Goal: Information Seeking & Learning: Find specific fact

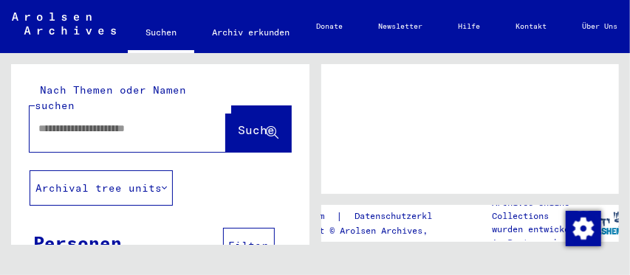
click at [87, 124] on div at bounding box center [110, 128] width 161 height 33
click at [86, 123] on div at bounding box center [110, 128] width 161 height 33
click at [73, 121] on input "text" at bounding box center [114, 129] width 152 height 16
click at [140, 121] on input "text" at bounding box center [114, 129] width 152 height 16
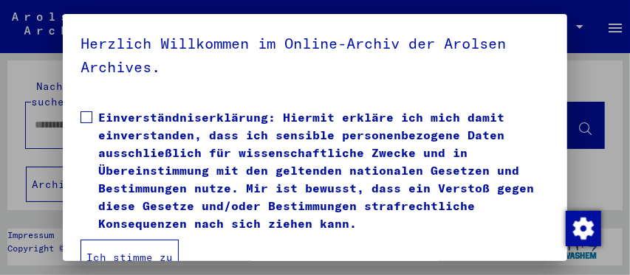
scroll to position [359, 0]
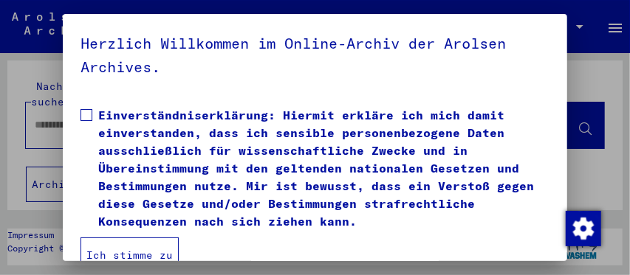
click at [135, 247] on button "Ich stimme zu" at bounding box center [129, 255] width 98 height 35
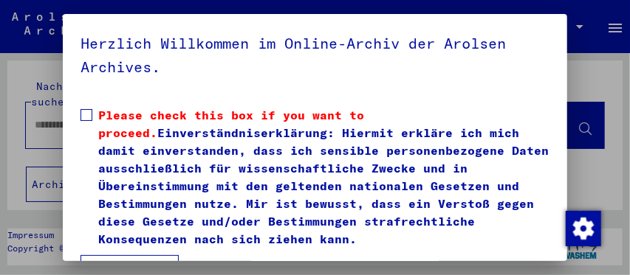
scroll to position [28, 0]
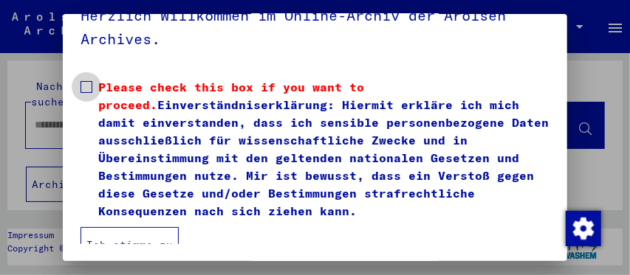
click at [90, 84] on span at bounding box center [86, 87] width 12 height 12
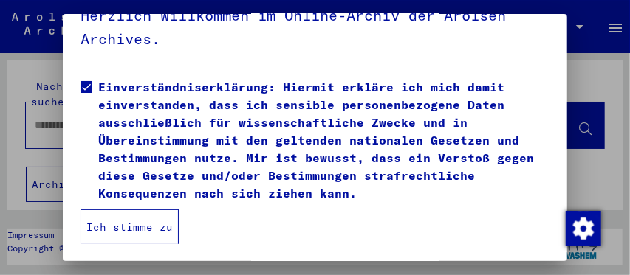
click at [140, 231] on button "Ich stimme zu" at bounding box center [129, 227] width 98 height 35
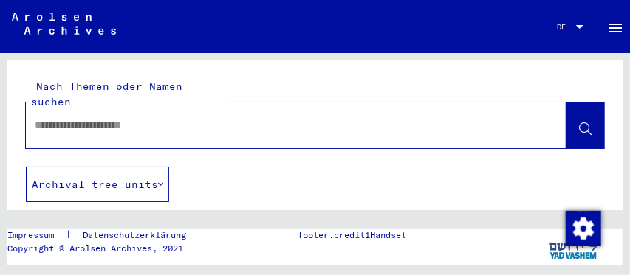
click at [115, 117] on input "text" at bounding box center [283, 125] width 496 height 16
type input "**********"
click at [579, 123] on icon at bounding box center [585, 129] width 13 height 13
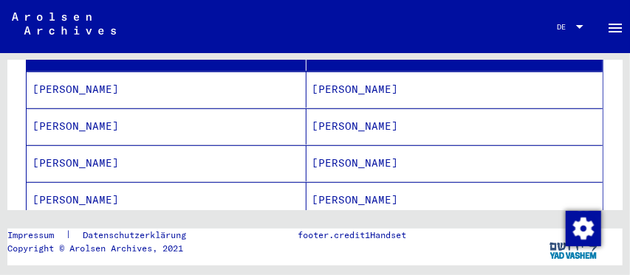
scroll to position [249, 0]
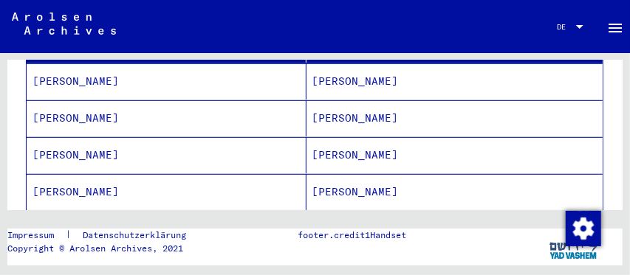
click at [332, 72] on mat-cell "[PERSON_NAME]" at bounding box center [454, 81] width 297 height 36
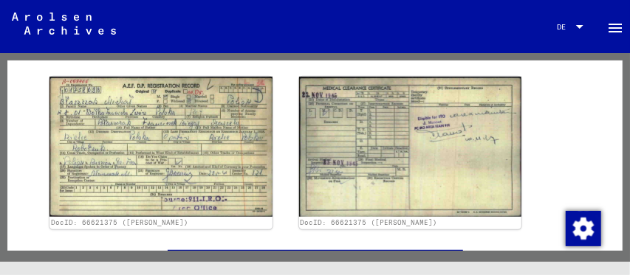
scroll to position [266, 0]
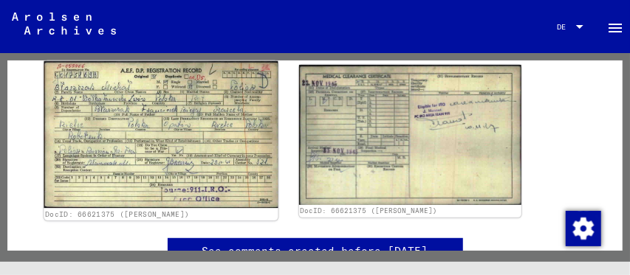
click at [192, 162] on img at bounding box center [161, 134] width 234 height 147
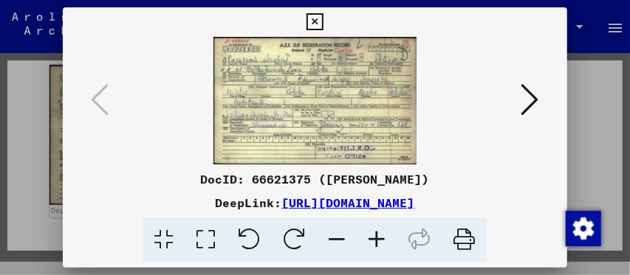
click at [528, 98] on icon at bounding box center [530, 99] width 18 height 35
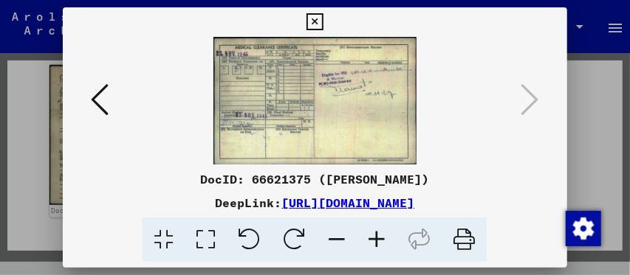
click at [108, 106] on icon at bounding box center [100, 99] width 18 height 35
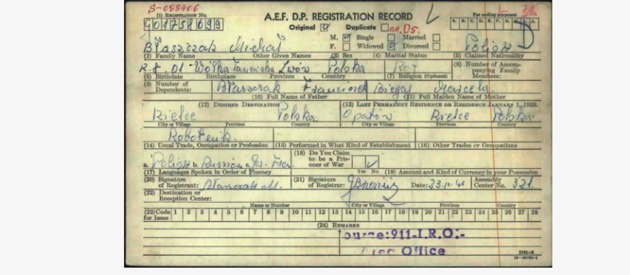
drag, startPoint x: 397, startPoint y: 85, endPoint x: 393, endPoint y: 103, distance: 18.8
click at [393, 103] on img at bounding box center [314, 101] width 403 height 128
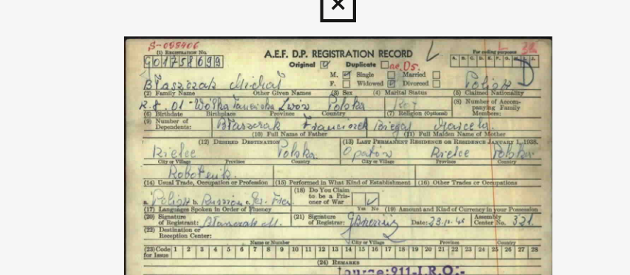
click at [312, 20] on icon at bounding box center [314, 22] width 17 height 18
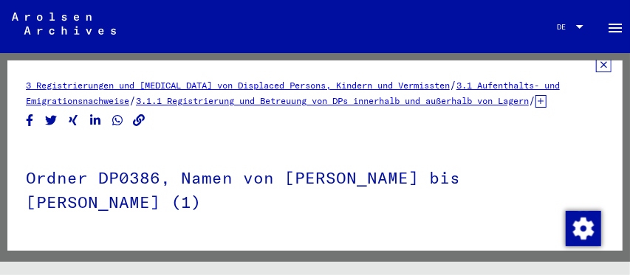
scroll to position [4, 0]
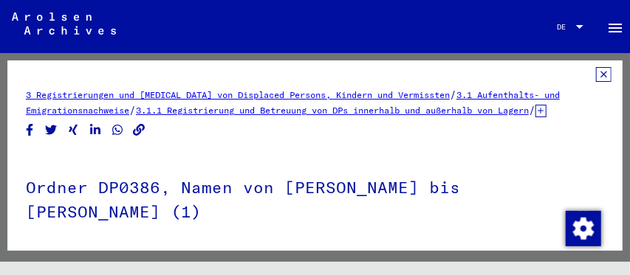
click at [596, 74] on icon at bounding box center [604, 74] width 16 height 15
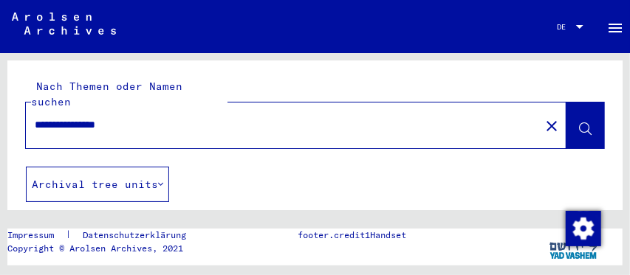
click at [566, 113] on button at bounding box center [585, 126] width 38 height 46
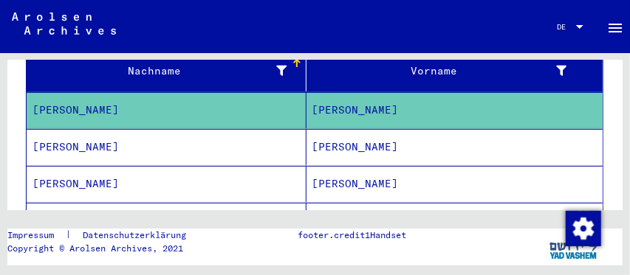
scroll to position [200, 0]
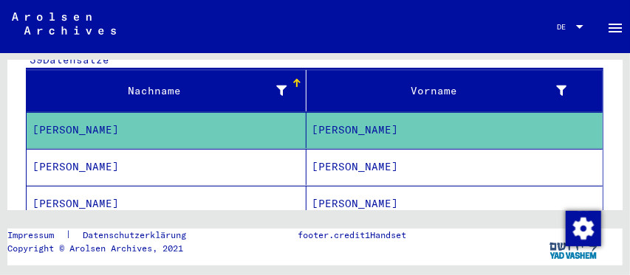
click at [330, 150] on mat-cell "[PERSON_NAME]" at bounding box center [454, 167] width 297 height 36
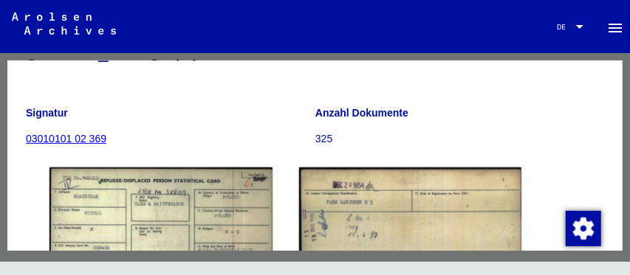
scroll to position [244, 0]
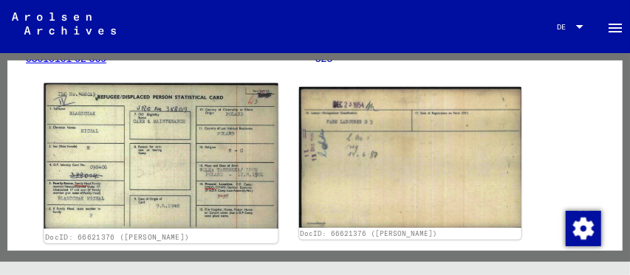
click at [188, 173] on img at bounding box center [161, 156] width 234 height 146
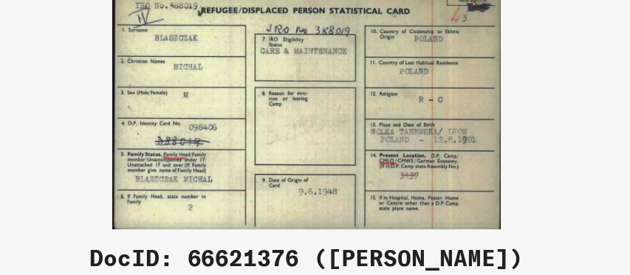
drag, startPoint x: 372, startPoint y: 131, endPoint x: 369, endPoint y: 109, distance: 21.6
click at [369, 109] on img at bounding box center [314, 101] width 403 height 128
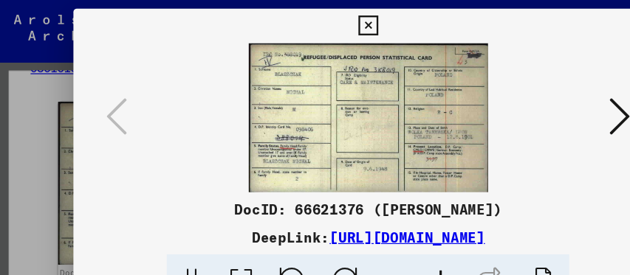
click at [531, 89] on icon at bounding box center [530, 99] width 18 height 35
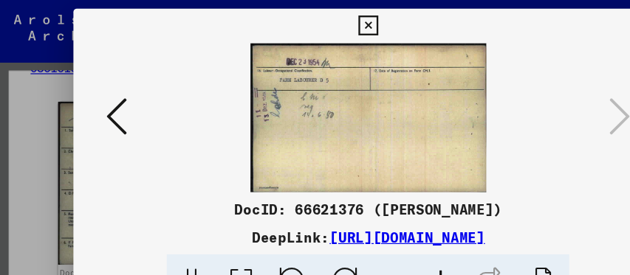
click at [316, 16] on icon at bounding box center [314, 22] width 17 height 18
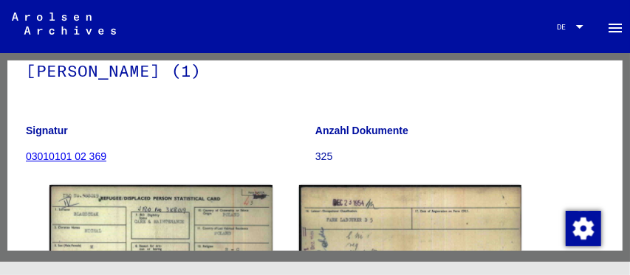
scroll to position [0, 0]
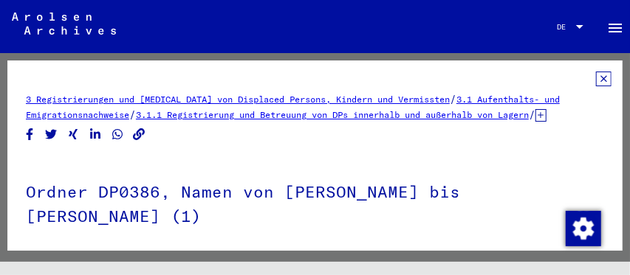
click at [596, 81] on icon at bounding box center [604, 79] width 16 height 15
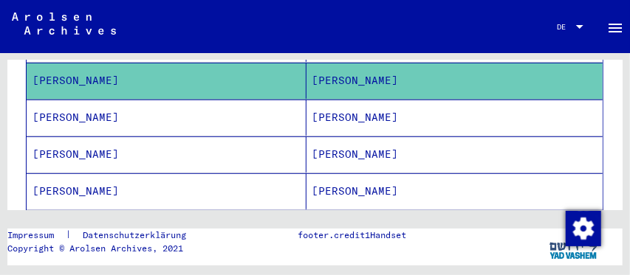
scroll to position [291, 0]
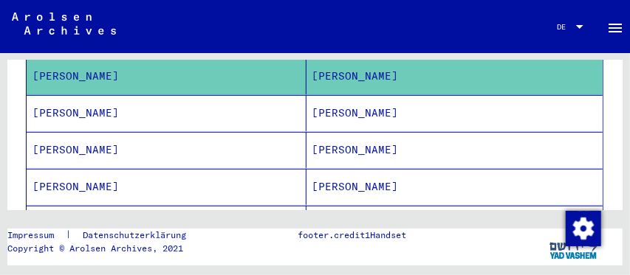
click at [321, 132] on mat-cell "[PERSON_NAME]" at bounding box center [454, 150] width 297 height 36
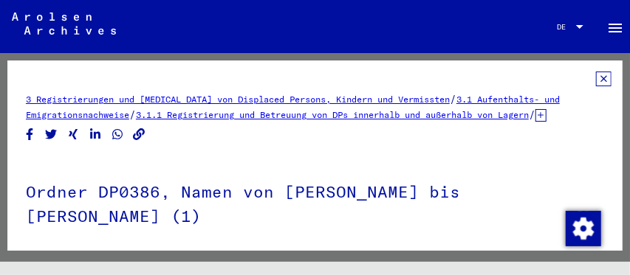
click at [596, 77] on icon at bounding box center [604, 79] width 16 height 15
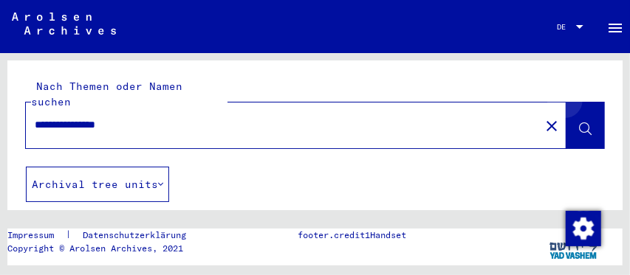
click at [575, 103] on button at bounding box center [585, 126] width 38 height 46
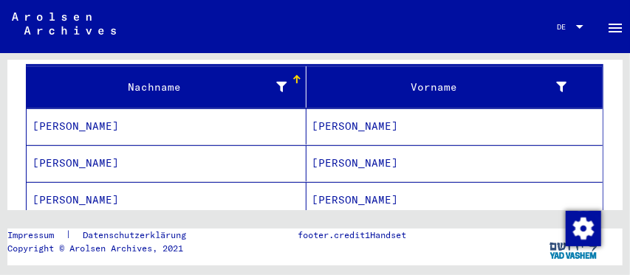
scroll to position [208, 0]
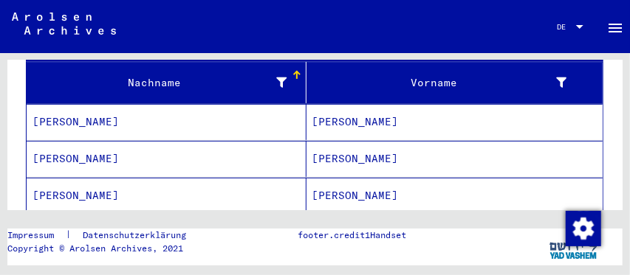
click at [331, 178] on mat-cell "[PERSON_NAME]" at bounding box center [454, 196] width 297 height 36
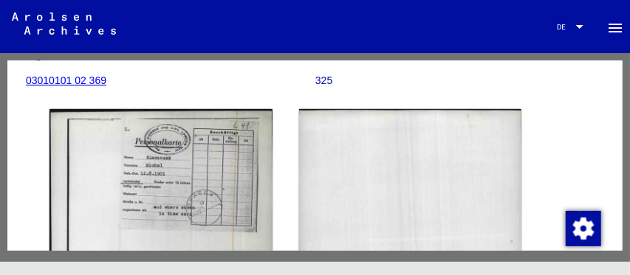
scroll to position [223, 0]
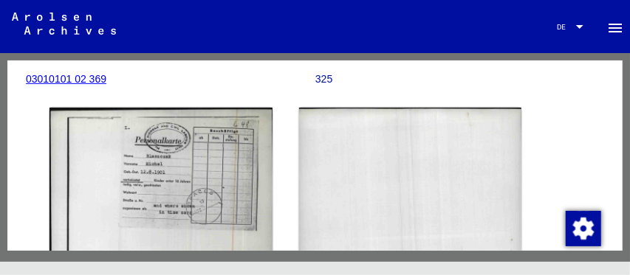
click at [104, 85] on link "03010101 02 369" at bounding box center [66, 79] width 80 height 12
click at [80, 85] on link "03010101 02 369" at bounding box center [66, 79] width 80 height 12
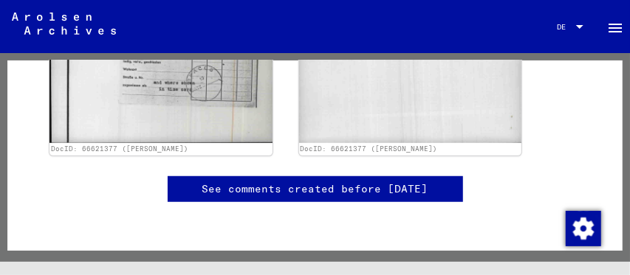
scroll to position [299, 0]
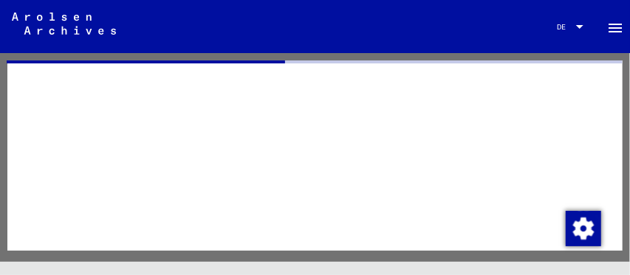
drag, startPoint x: 609, startPoint y: 119, endPoint x: 612, endPoint y: 77, distance: 42.2
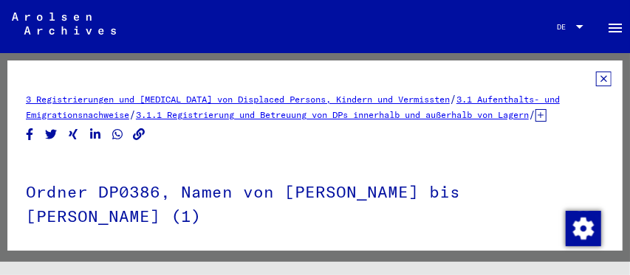
click at [596, 75] on icon at bounding box center [604, 79] width 16 height 15
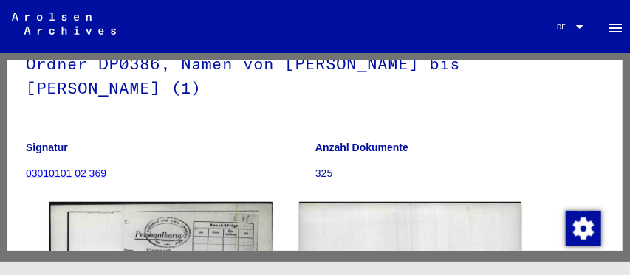
scroll to position [134, 0]
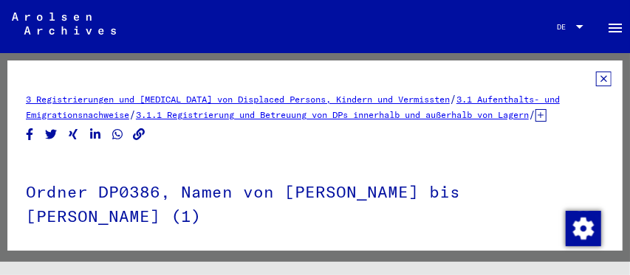
scroll to position [2, 0]
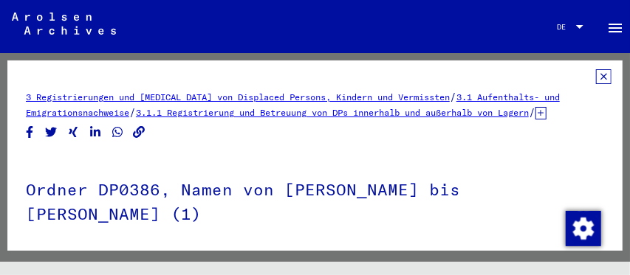
click at [596, 71] on icon at bounding box center [604, 76] width 16 height 15
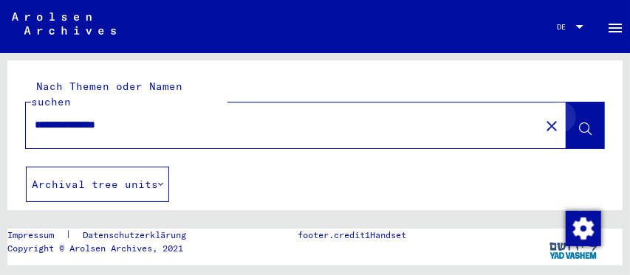
click at [579, 123] on icon at bounding box center [585, 129] width 13 height 13
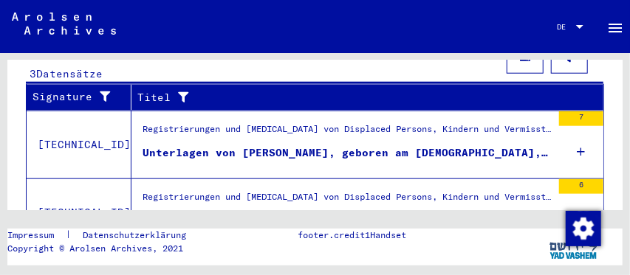
scroll to position [564, 0]
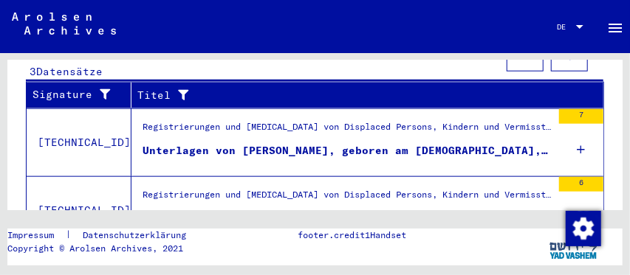
click at [489, 143] on div "Unterlagen von [PERSON_NAME], geboren am [DEMOGRAPHIC_DATA], geboren in [PERSON…" at bounding box center [346, 151] width 409 height 16
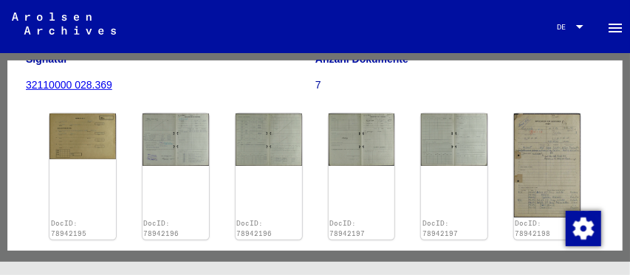
scroll to position [254, 0]
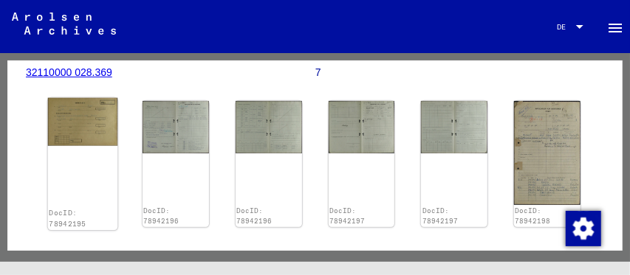
click at [62, 140] on img at bounding box center [82, 122] width 69 height 48
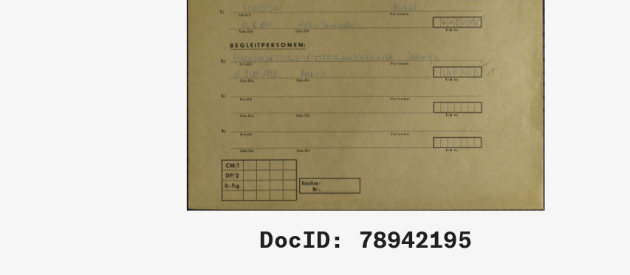
drag, startPoint x: 283, startPoint y: 93, endPoint x: 278, endPoint y: 112, distance: 19.9
click at [278, 112] on img at bounding box center [314, 101] width 403 height 128
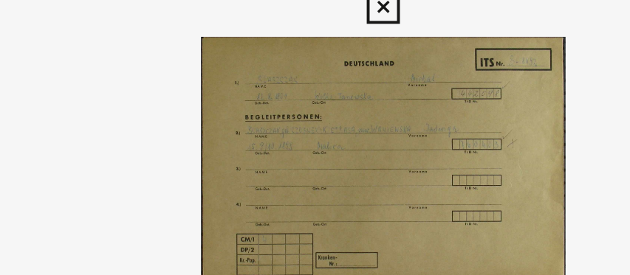
click at [312, 19] on icon at bounding box center [314, 22] width 17 height 18
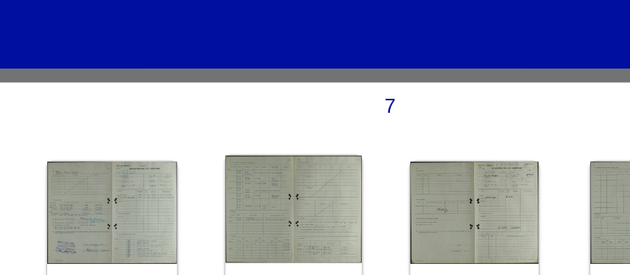
click at [278, 133] on img at bounding box center [267, 125] width 69 height 55
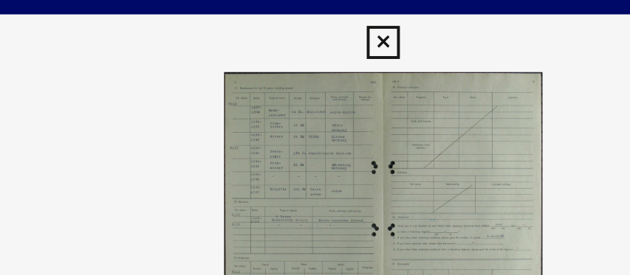
click at [314, 16] on icon at bounding box center [314, 22] width 17 height 18
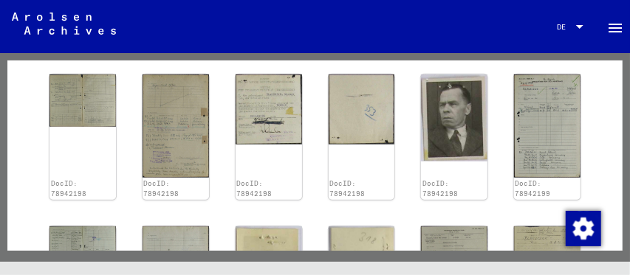
scroll to position [452, 0]
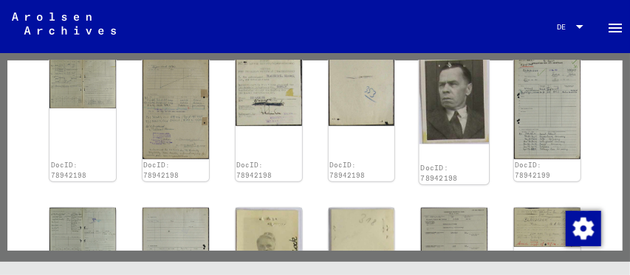
click at [436, 117] on img at bounding box center [453, 99] width 69 height 92
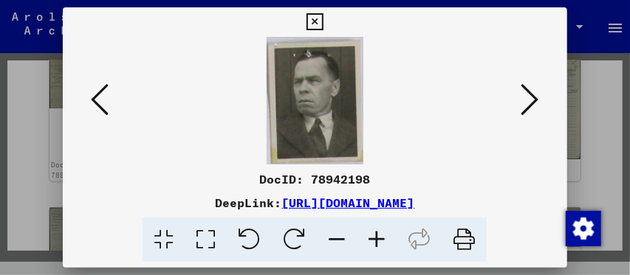
click at [535, 95] on icon at bounding box center [530, 99] width 18 height 35
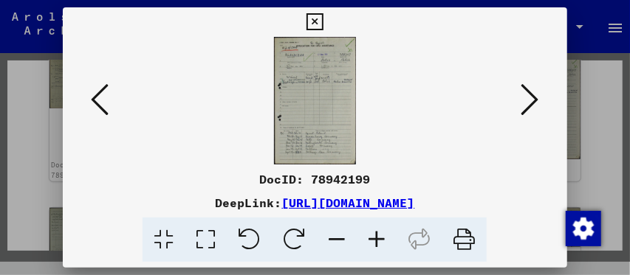
click at [99, 97] on icon at bounding box center [100, 99] width 18 height 35
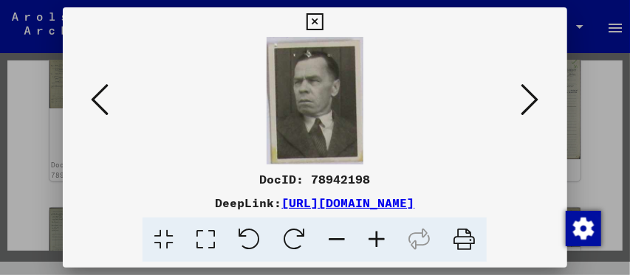
click at [99, 97] on icon at bounding box center [100, 99] width 18 height 35
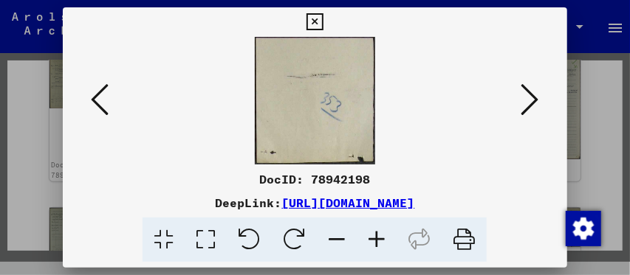
click at [99, 97] on icon at bounding box center [100, 99] width 18 height 35
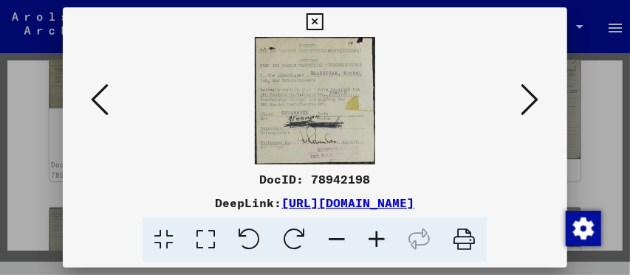
click at [99, 97] on icon at bounding box center [100, 99] width 18 height 35
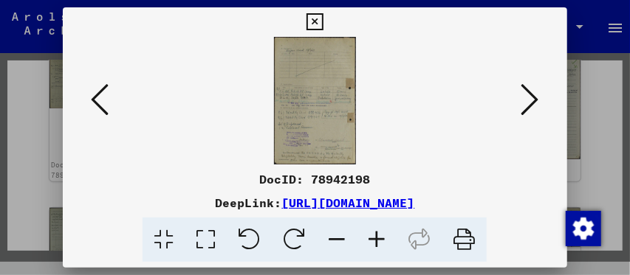
click at [523, 95] on icon at bounding box center [530, 99] width 18 height 35
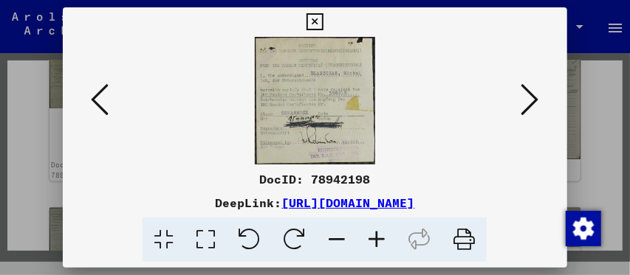
click at [100, 92] on icon at bounding box center [100, 99] width 18 height 35
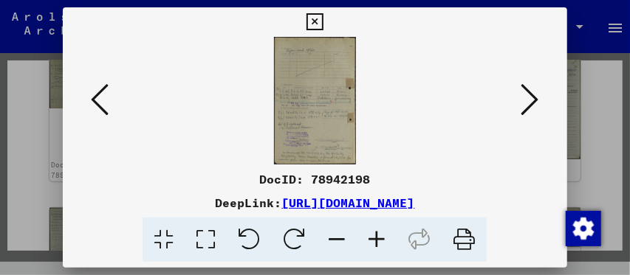
click at [92, 96] on icon at bounding box center [100, 99] width 18 height 35
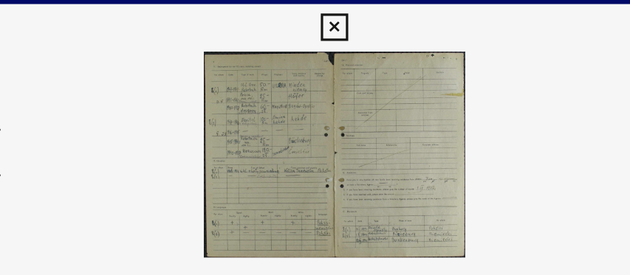
click at [313, 15] on icon at bounding box center [314, 22] width 17 height 18
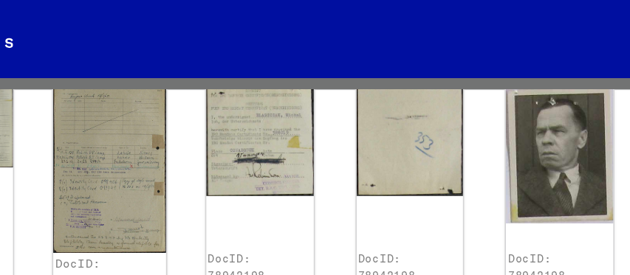
click at [166, 128] on img at bounding box center [175, 107] width 69 height 109
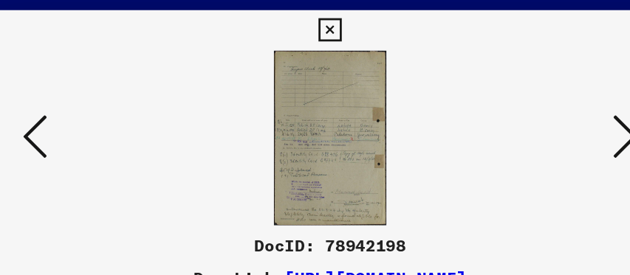
click at [98, 100] on icon at bounding box center [100, 99] width 18 height 35
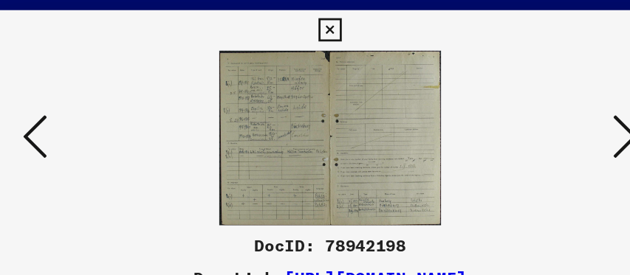
click at [98, 100] on icon at bounding box center [100, 99] width 18 height 35
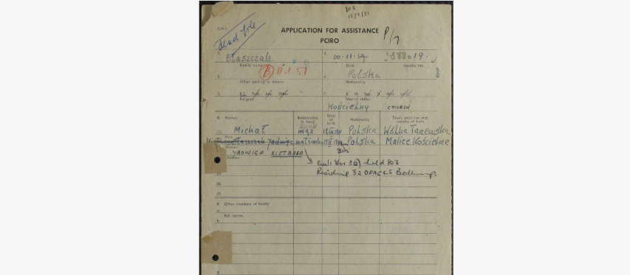
click at [372, 80] on img at bounding box center [314, 101] width 403 height 128
drag, startPoint x: 317, startPoint y: 100, endPoint x: 314, endPoint y: 87, distance: 13.5
click at [314, 87] on img at bounding box center [314, 101] width 403 height 128
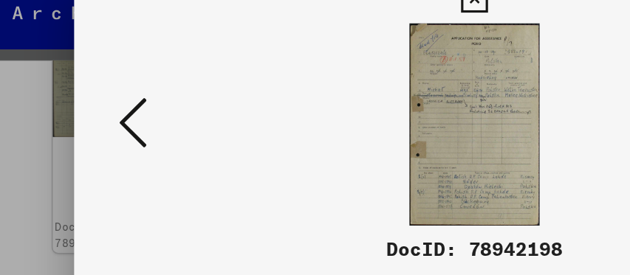
click at [100, 97] on icon at bounding box center [100, 99] width 18 height 35
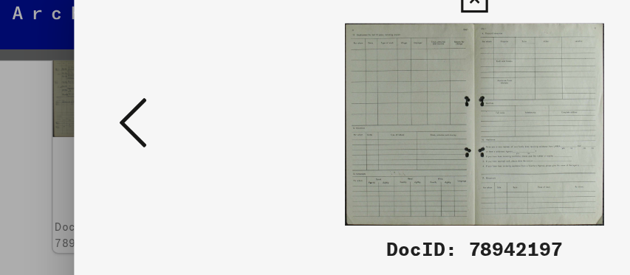
click at [100, 97] on icon at bounding box center [100, 99] width 18 height 35
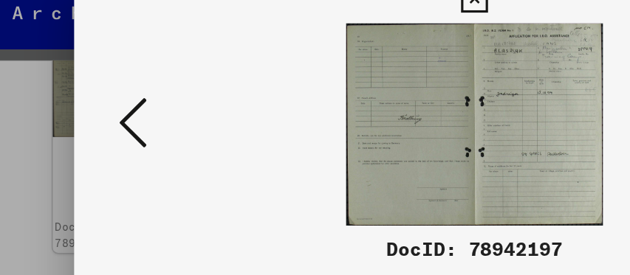
click at [100, 100] on icon at bounding box center [100, 99] width 18 height 35
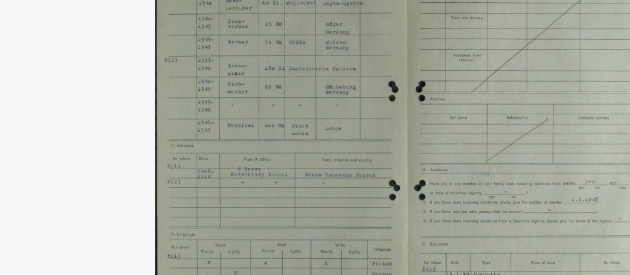
drag, startPoint x: 301, startPoint y: 86, endPoint x: 298, endPoint y: 98, distance: 12.9
click at [298, 98] on img at bounding box center [314, 101] width 403 height 128
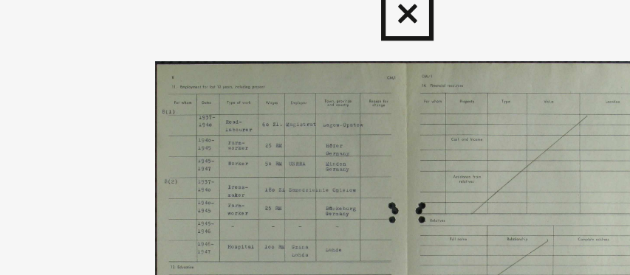
click at [305, 69] on img at bounding box center [314, 101] width 403 height 128
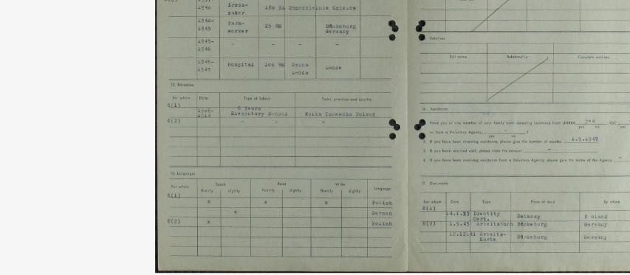
drag, startPoint x: 332, startPoint y: 134, endPoint x: 297, endPoint y: 136, distance: 35.5
click at [297, 136] on img at bounding box center [314, 101] width 403 height 128
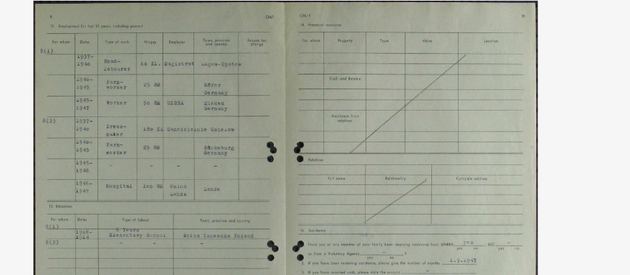
drag, startPoint x: 279, startPoint y: 60, endPoint x: 303, endPoint y: 60, distance: 24.4
click at [303, 60] on img at bounding box center [314, 101] width 403 height 128
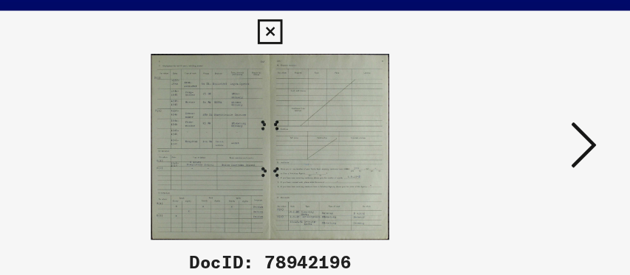
click at [533, 105] on icon at bounding box center [530, 99] width 18 height 35
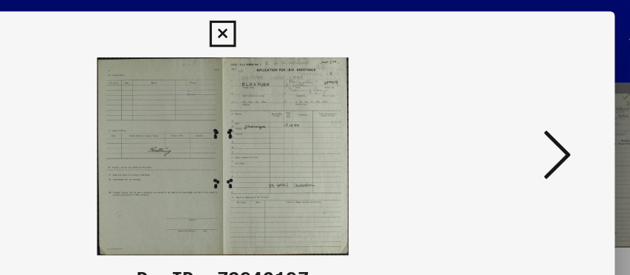
click at [537, 104] on icon at bounding box center [530, 99] width 18 height 35
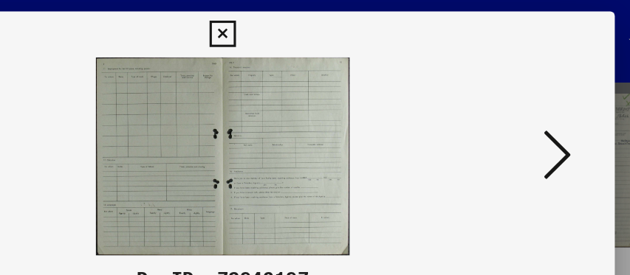
click at [537, 104] on icon at bounding box center [530, 99] width 18 height 35
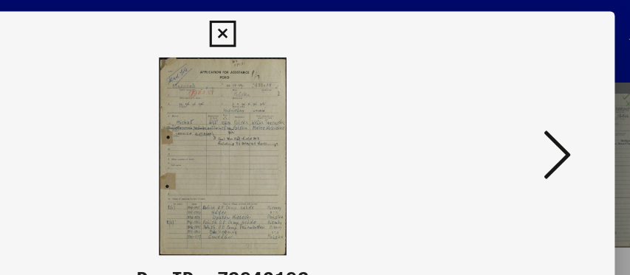
click at [537, 104] on icon at bounding box center [530, 99] width 18 height 35
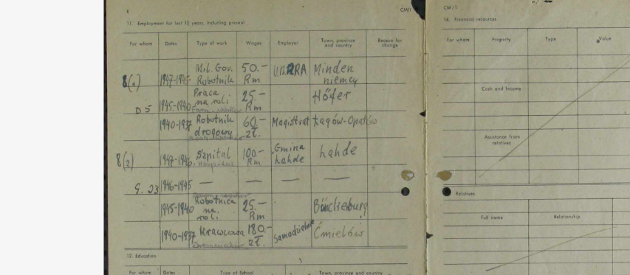
click at [261, 61] on img at bounding box center [314, 101] width 403 height 128
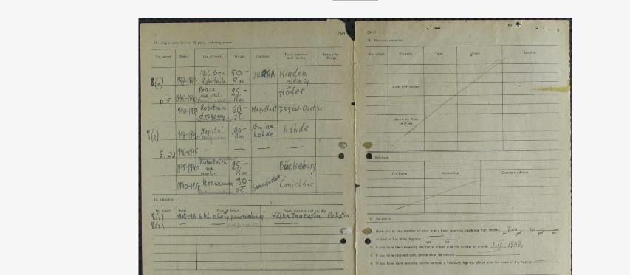
drag, startPoint x: 277, startPoint y: 96, endPoint x: 272, endPoint y: 83, distance: 14.3
click at [272, 83] on img at bounding box center [314, 101] width 403 height 128
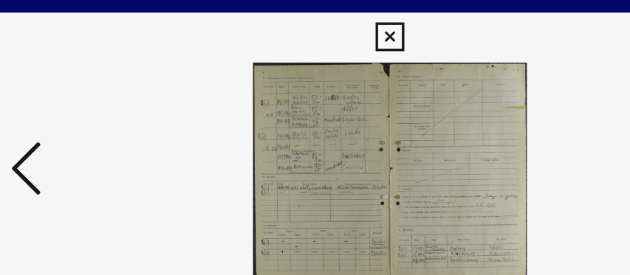
click at [93, 92] on icon at bounding box center [100, 99] width 18 height 35
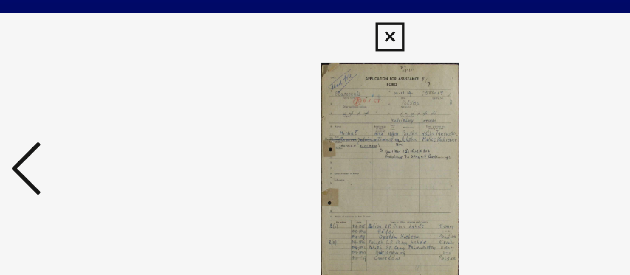
click at [93, 92] on icon at bounding box center [100, 99] width 18 height 35
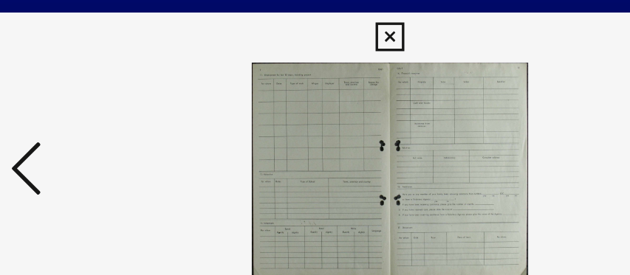
click at [93, 92] on icon at bounding box center [100, 99] width 18 height 35
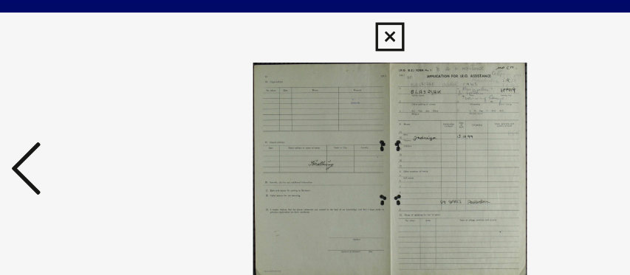
click at [93, 92] on icon at bounding box center [100, 99] width 18 height 35
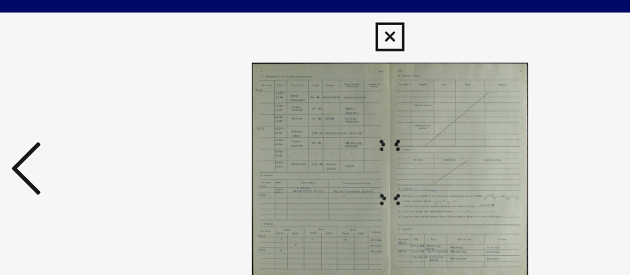
click at [93, 92] on icon at bounding box center [100, 99] width 18 height 35
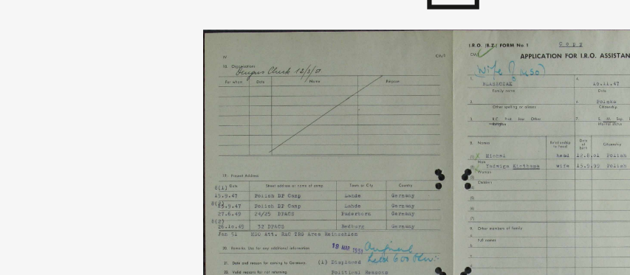
click at [289, 75] on img at bounding box center [314, 101] width 403 height 128
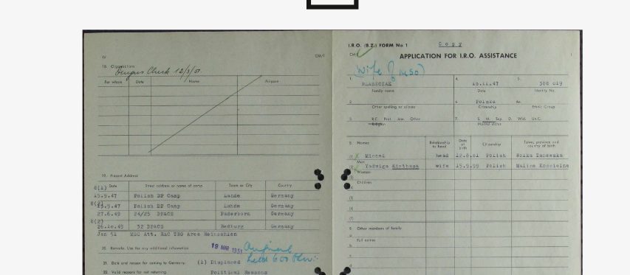
click at [218, 66] on img at bounding box center [314, 101] width 403 height 128
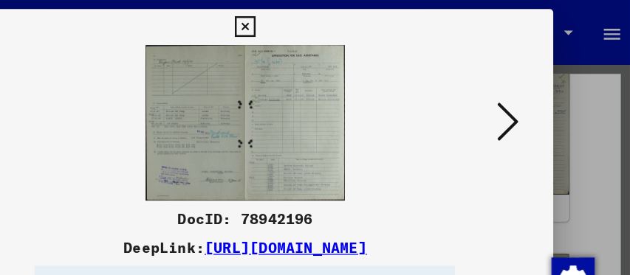
scroll to position [0, 0]
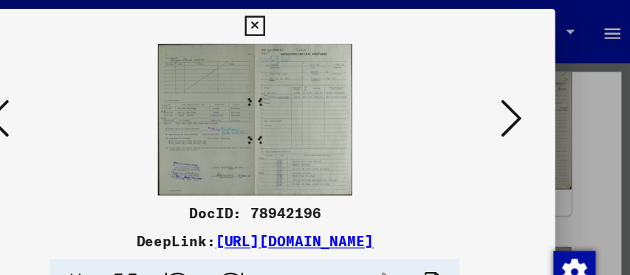
click at [107, 103] on icon at bounding box center [100, 99] width 18 height 35
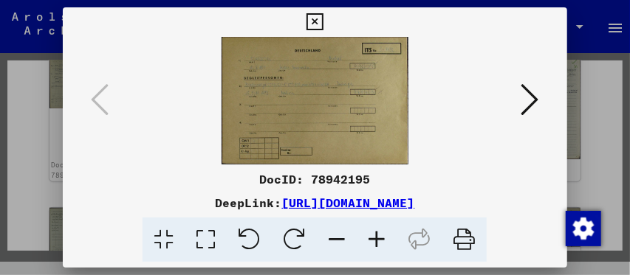
click at [322, 13] on icon at bounding box center [314, 22] width 17 height 18
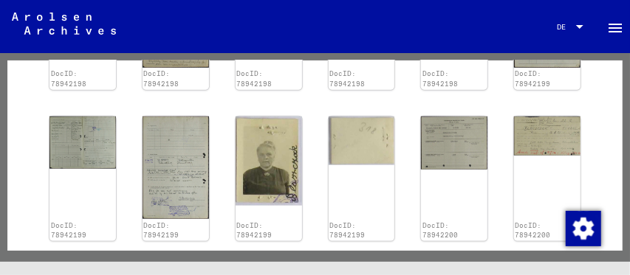
scroll to position [554, 0]
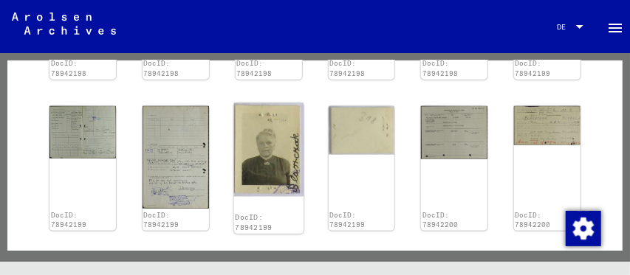
click at [255, 170] on img at bounding box center [267, 150] width 69 height 94
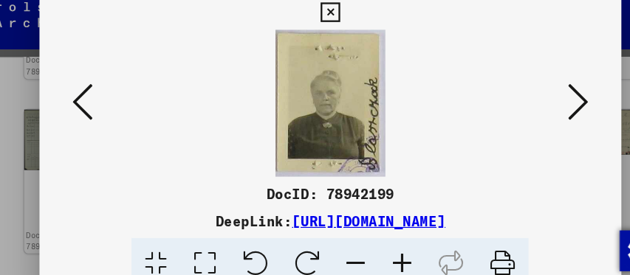
click at [314, 15] on icon at bounding box center [314, 22] width 17 height 18
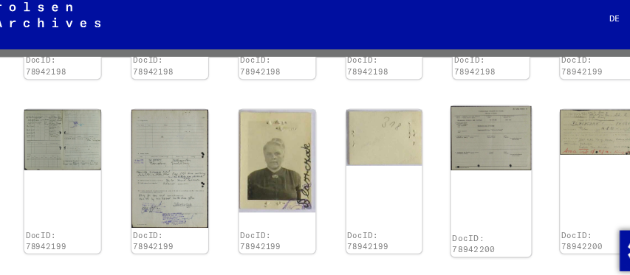
click at [450, 144] on img at bounding box center [453, 131] width 69 height 56
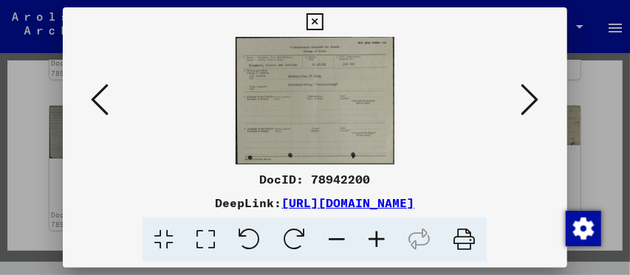
click at [529, 100] on icon at bounding box center [530, 99] width 18 height 35
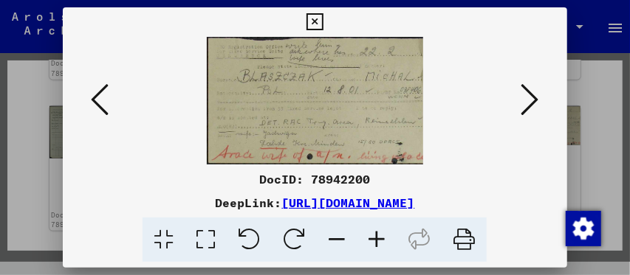
click at [536, 92] on icon at bounding box center [530, 99] width 18 height 35
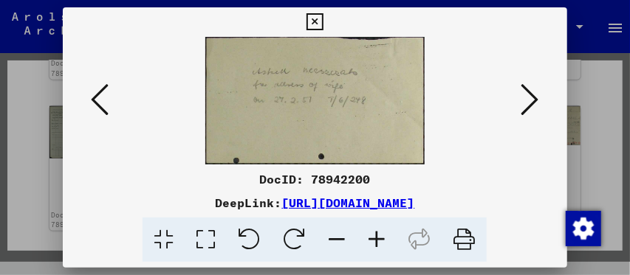
click at [536, 92] on icon at bounding box center [530, 99] width 18 height 35
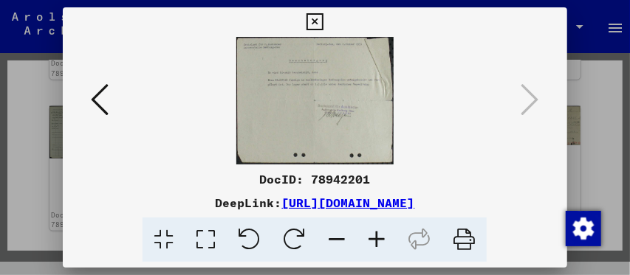
click at [313, 18] on icon at bounding box center [314, 22] width 17 height 18
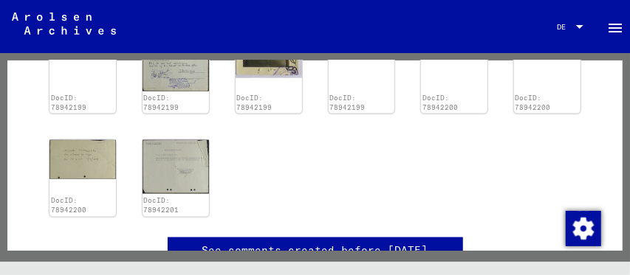
scroll to position [674, 0]
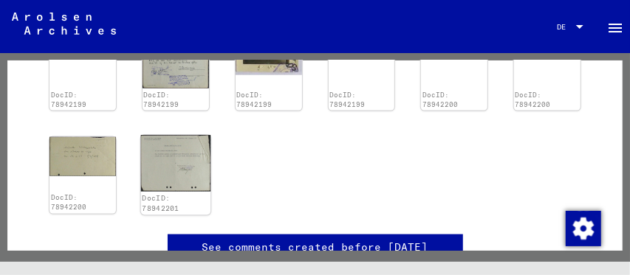
click at [165, 168] on img at bounding box center [175, 164] width 69 height 57
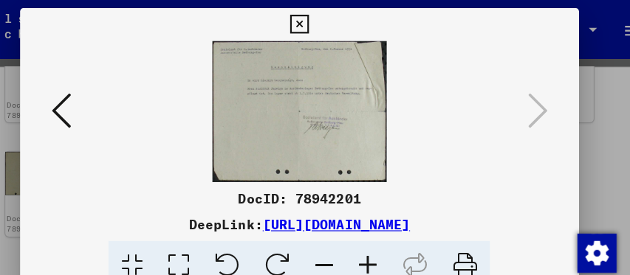
click at [311, 14] on icon at bounding box center [314, 22] width 17 height 18
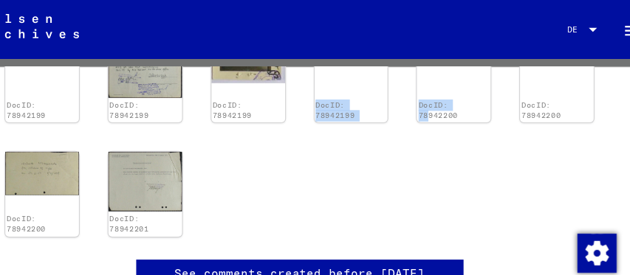
drag, startPoint x: 273, startPoint y: 133, endPoint x: 421, endPoint y: 150, distance: 148.6
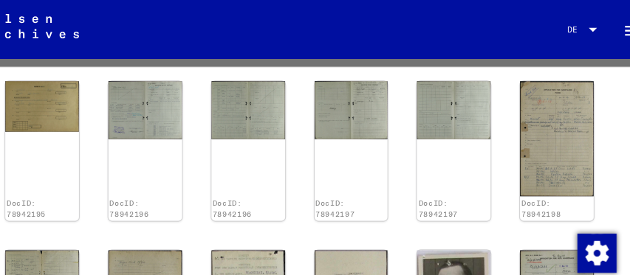
scroll to position [363, 0]
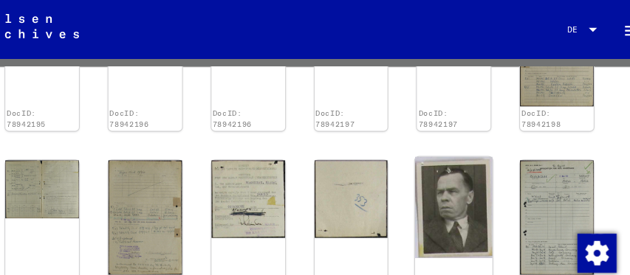
click at [441, 187] on img at bounding box center [453, 188] width 69 height 92
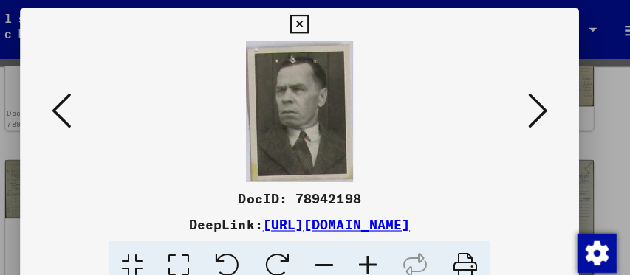
click at [348, 196] on link "[URL][DOMAIN_NAME]" at bounding box center [347, 203] width 133 height 15
click at [99, 100] on icon at bounding box center [100, 99] width 18 height 35
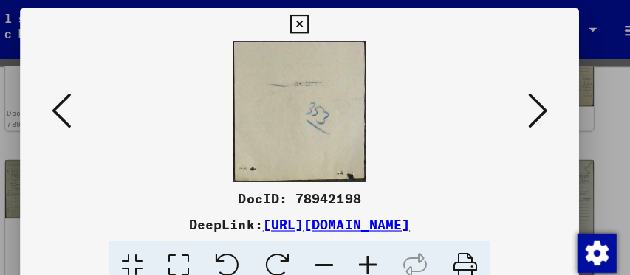
click at [99, 100] on icon at bounding box center [100, 99] width 18 height 35
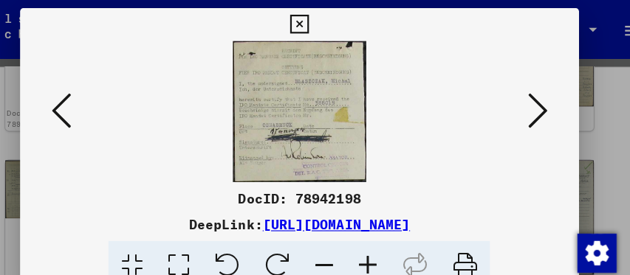
click at [101, 100] on icon at bounding box center [100, 99] width 18 height 35
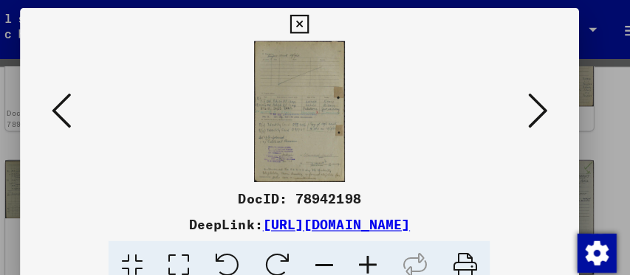
click at [101, 100] on icon at bounding box center [100, 99] width 18 height 35
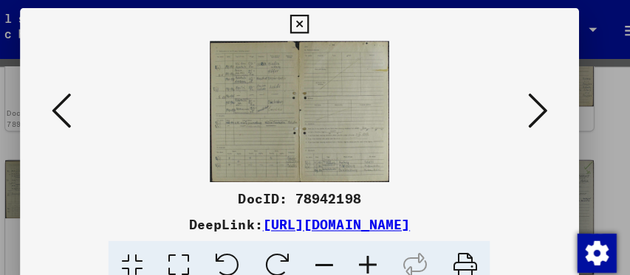
click at [315, 13] on icon at bounding box center [314, 22] width 17 height 18
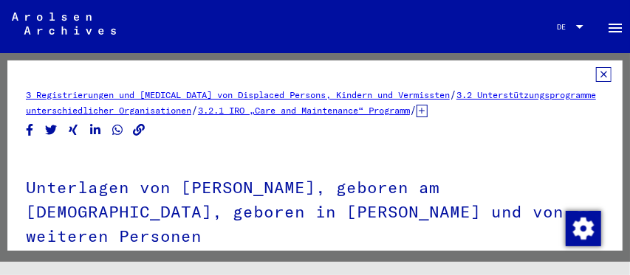
scroll to position [2, 0]
